Goal: Information Seeking & Learning: Learn about a topic

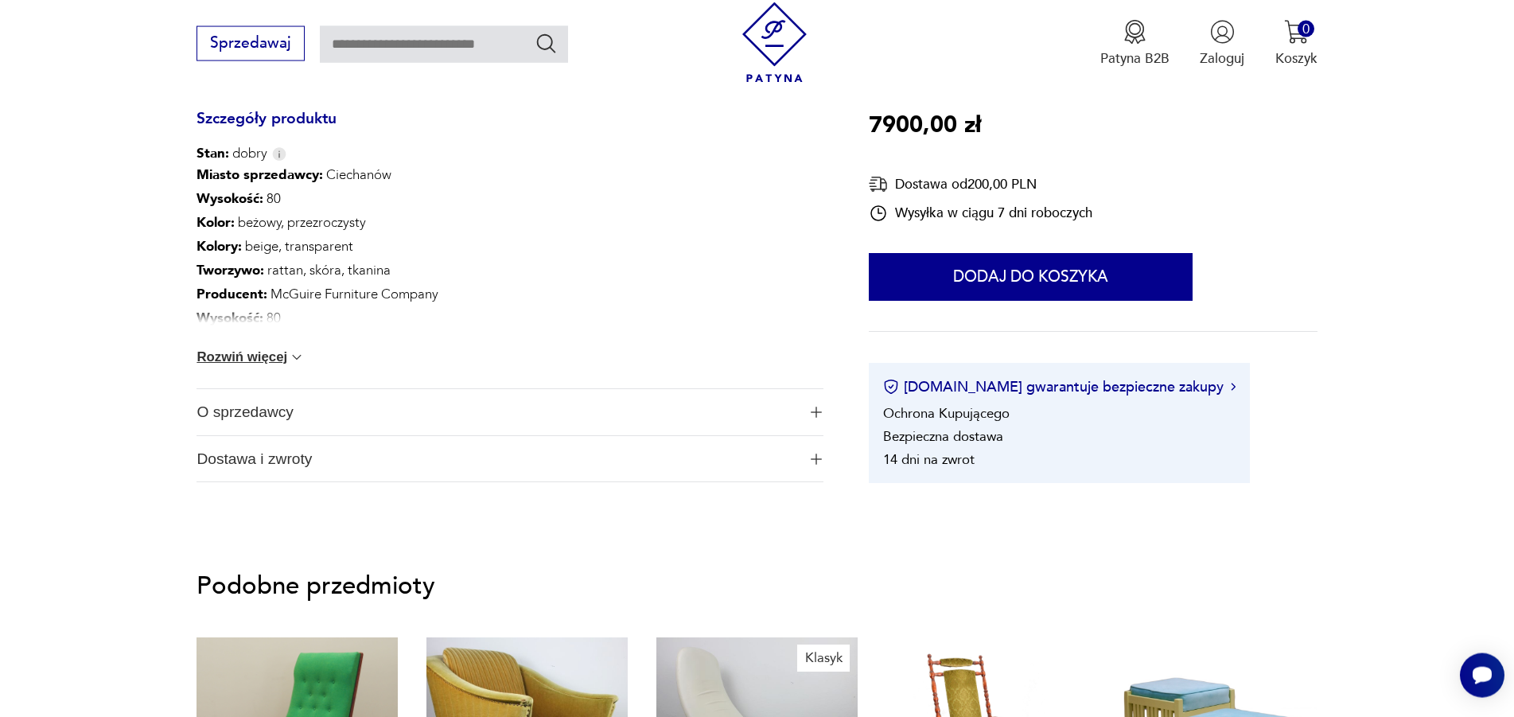
scroll to position [893, 0]
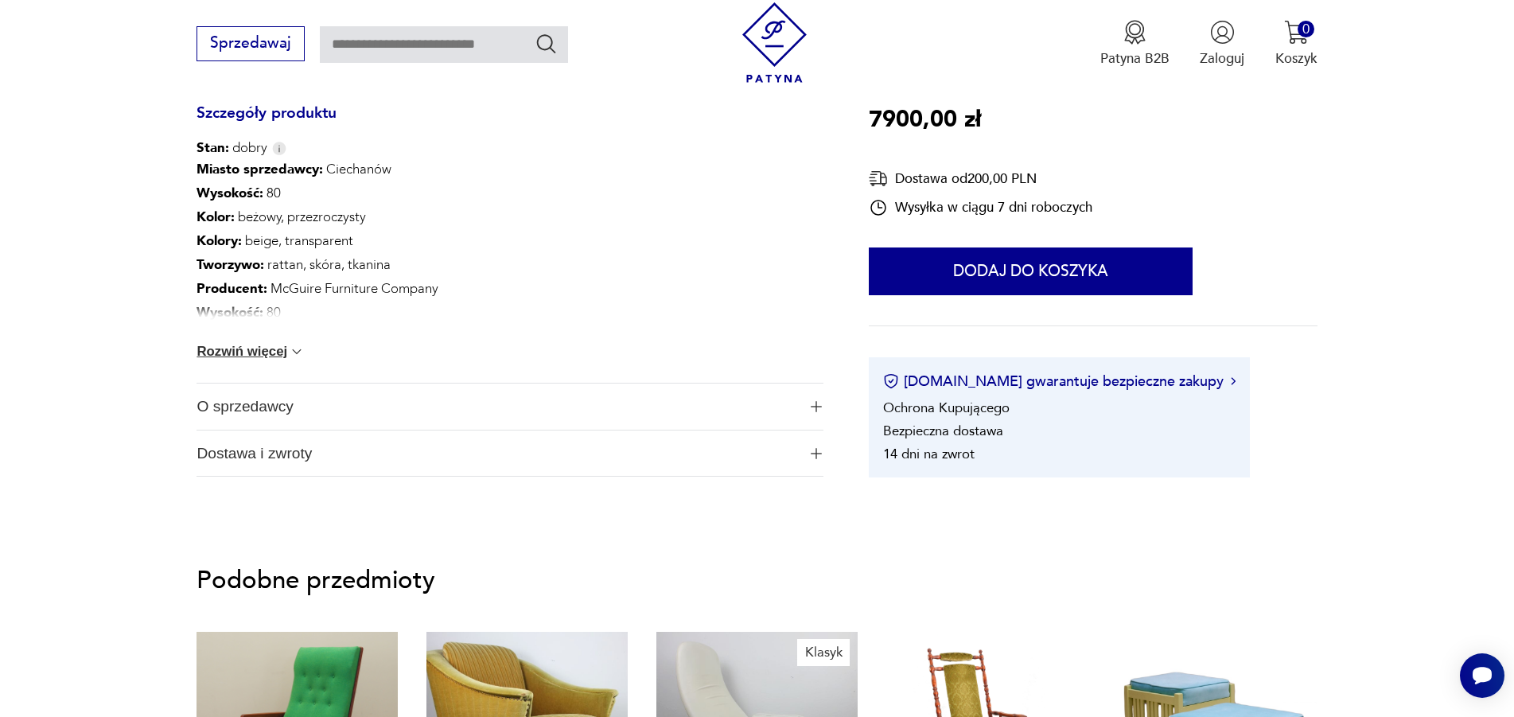
click at [272, 407] on span "O sprzedawcy" at bounding box center [497, 407] width 600 height 46
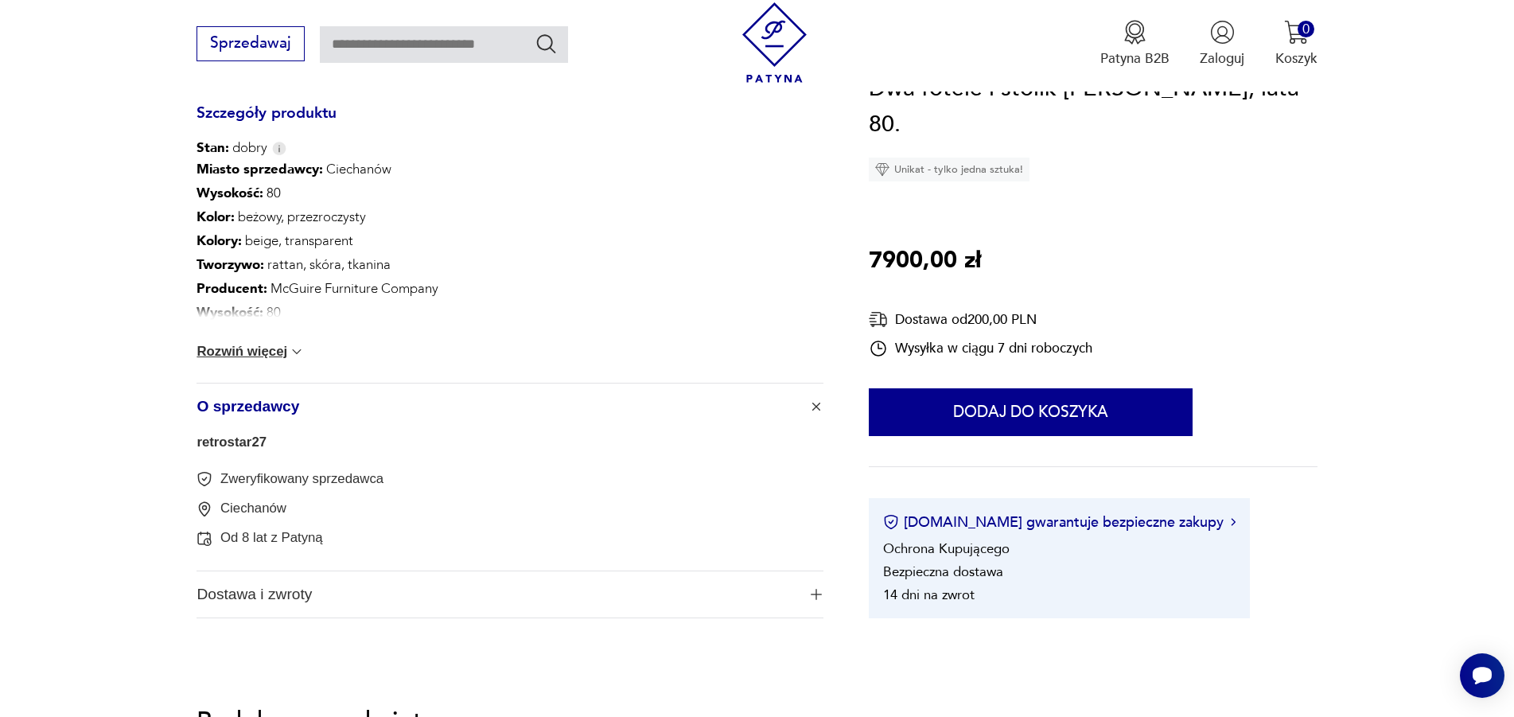
click at [242, 440] on link "retrostar27" at bounding box center [232, 441] width 70 height 15
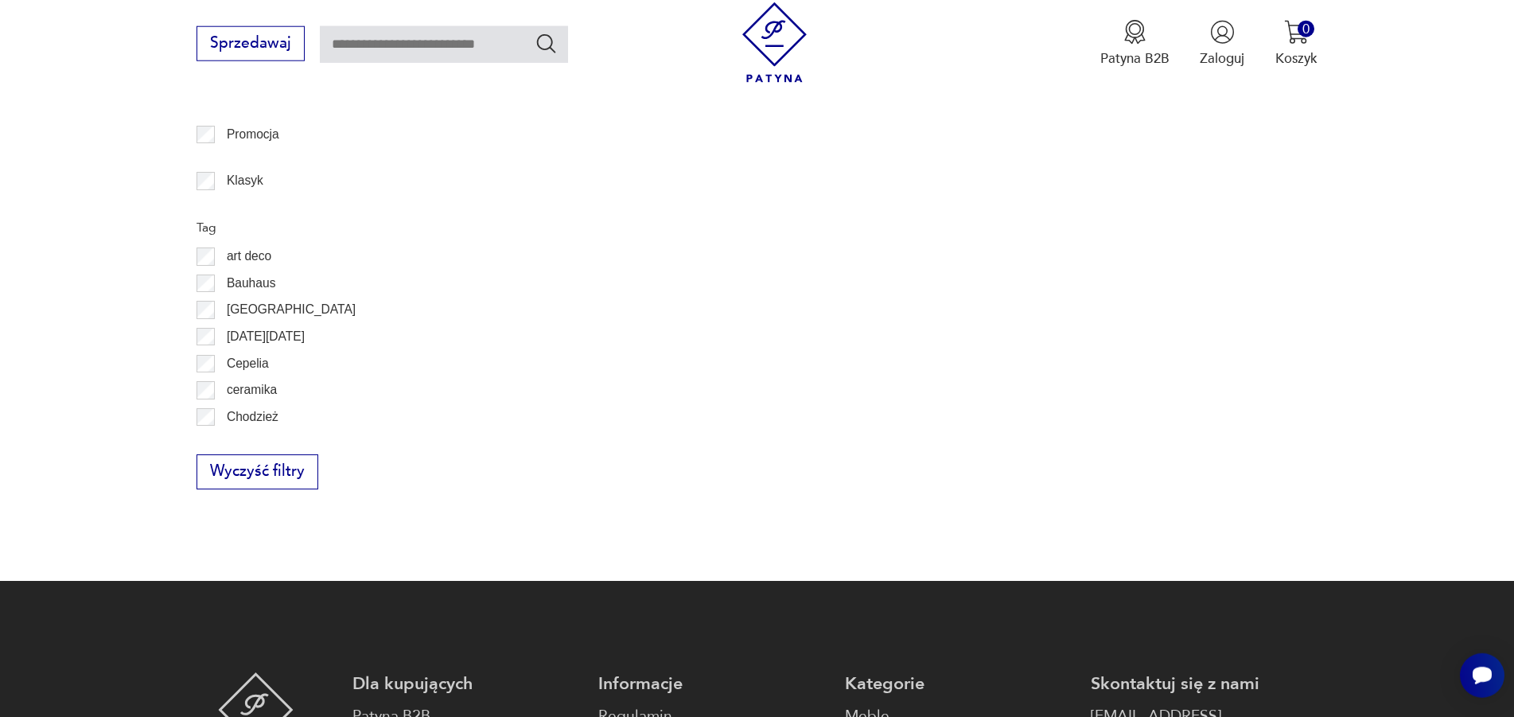
scroll to position [128, 0]
